Goal: Find specific page/section: Find specific page/section

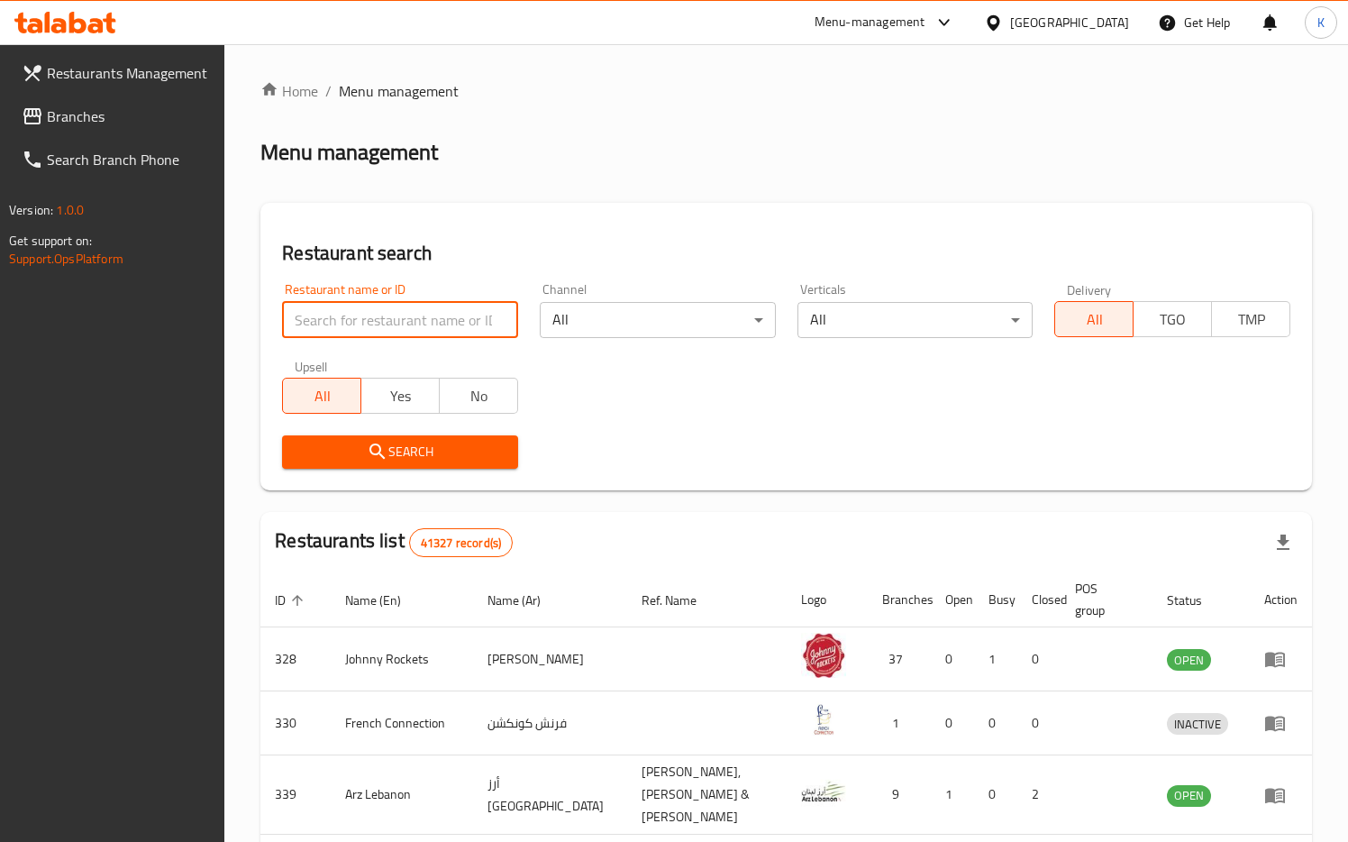
click at [369, 317] on input "search" at bounding box center [400, 320] width 236 height 36
paste input "672731"
type input "672731"
click at [377, 466] on button "Search" at bounding box center [400, 451] width 236 height 33
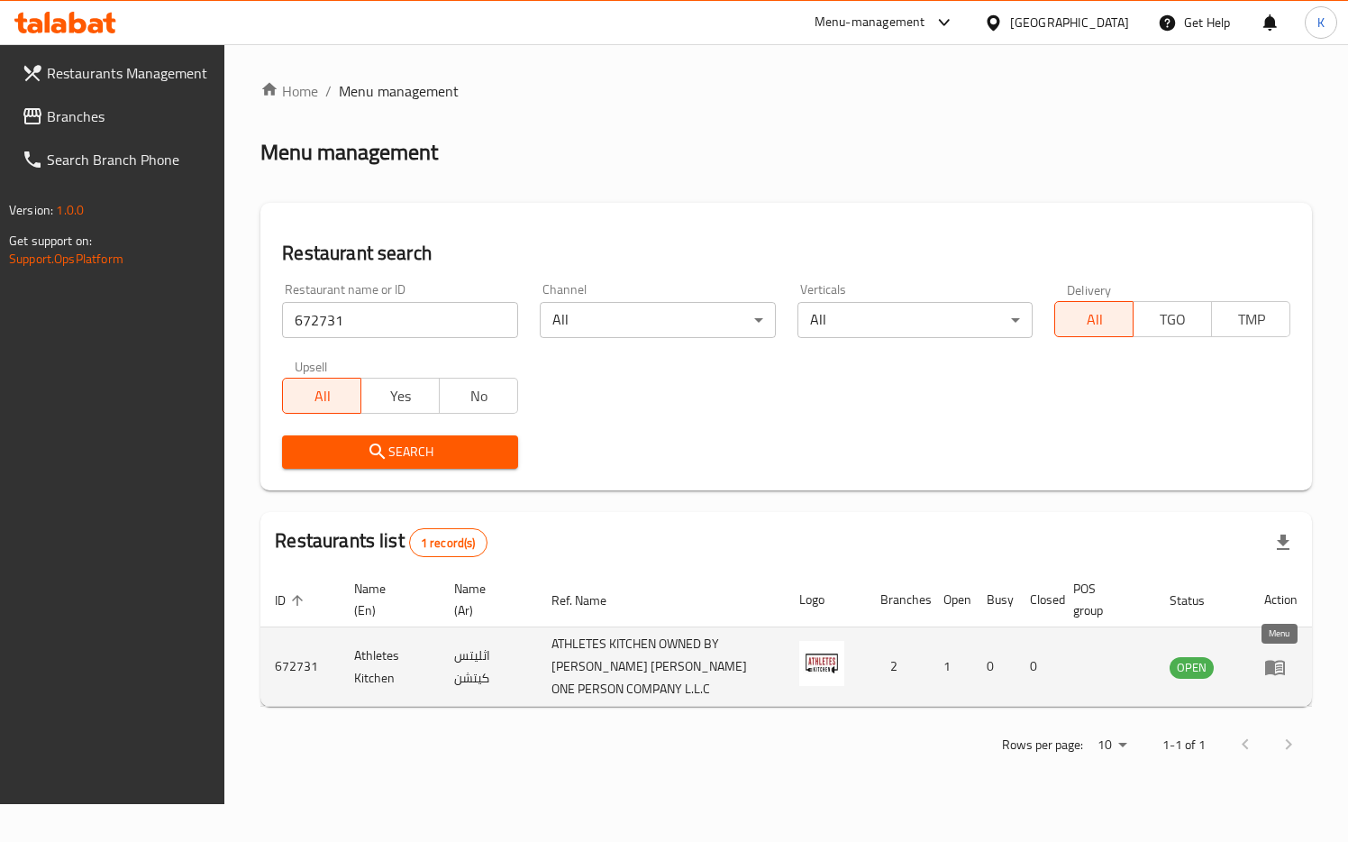
click at [1277, 667] on icon "enhanced table" at bounding box center [1279, 667] width 6 height 7
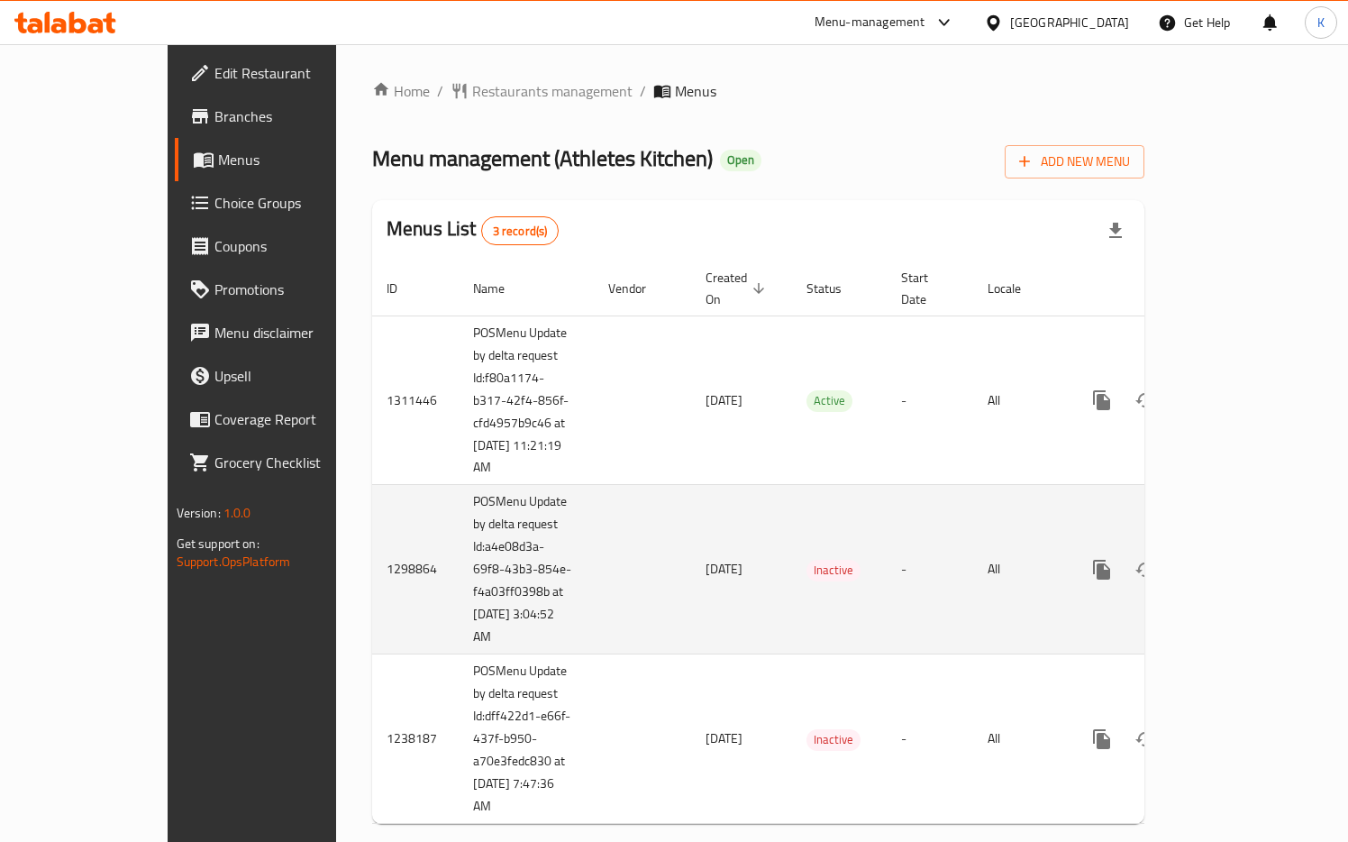
drag, startPoint x: 357, startPoint y: 315, endPoint x: 461, endPoint y: 464, distance: 181.8
click at [461, 464] on tbody "1311446 POSMenu Update by delta request Id:f80a1174-b317-42f4-856f-cfd4957b9c46…" at bounding box center [820, 569] width 896 height 508
